Goal: Use online tool/utility: Utilize a website feature to perform a specific function

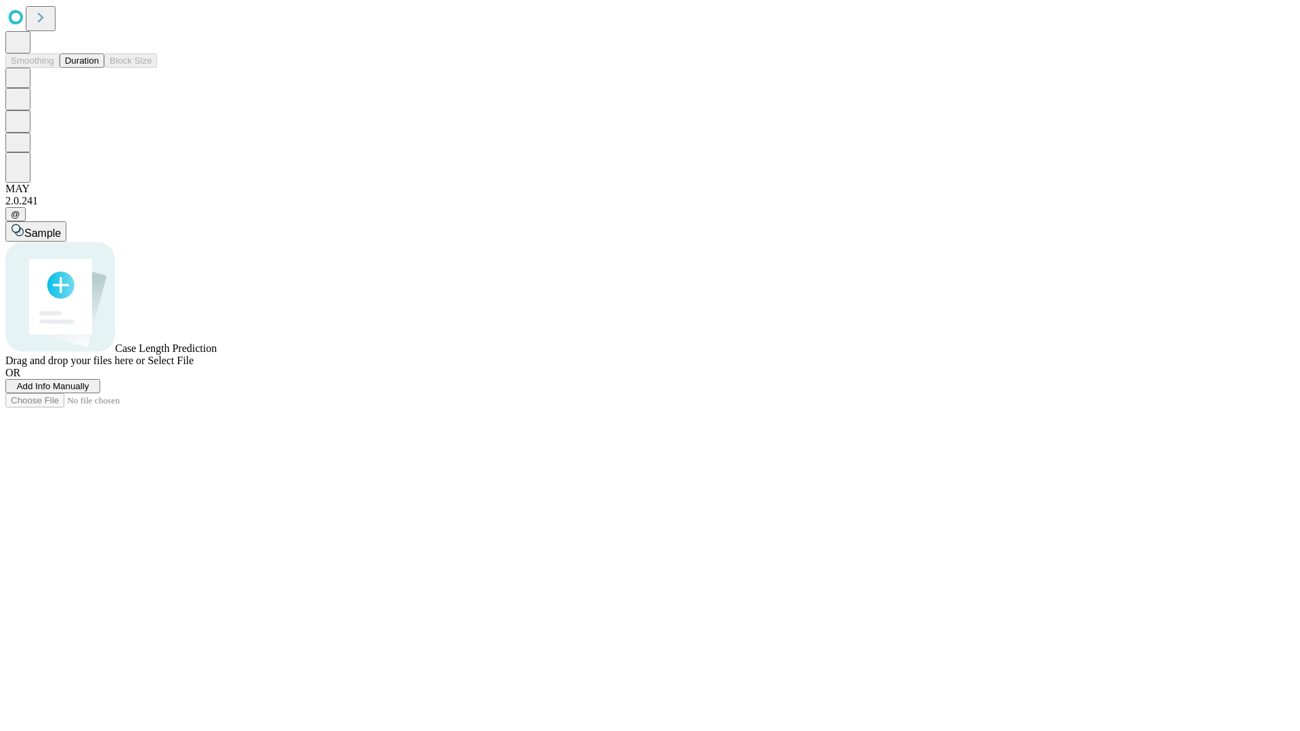
click at [99, 68] on button "Duration" at bounding box center [82, 60] width 45 height 14
click at [61, 227] on span "Sample" at bounding box center [42, 233] width 37 height 12
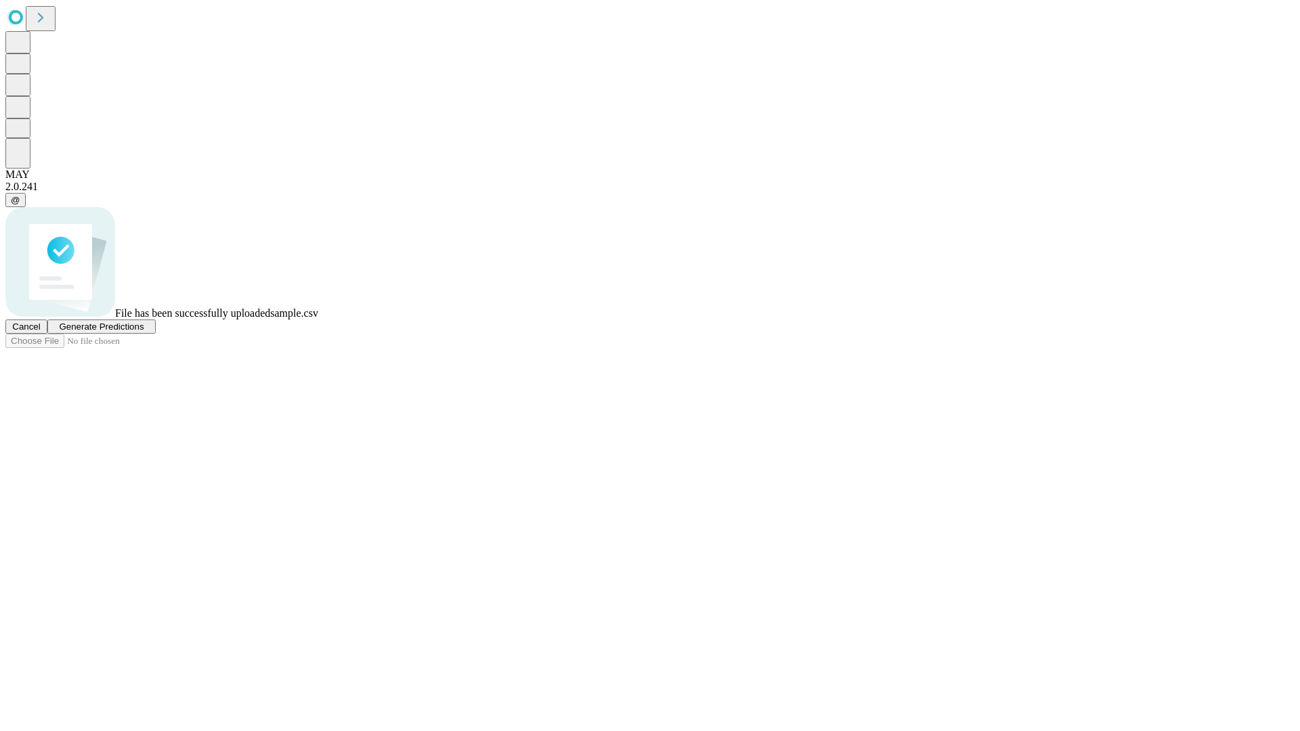
click at [144, 332] on span "Generate Predictions" at bounding box center [101, 327] width 85 height 10
